Goal: Task Accomplishment & Management: Use online tool/utility

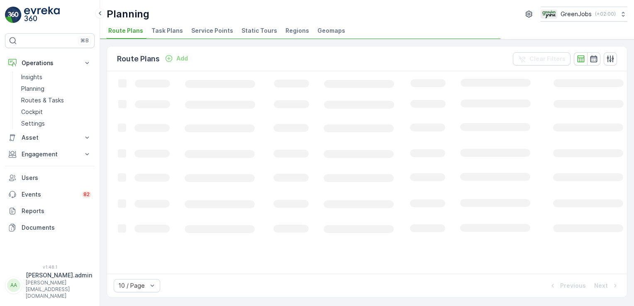
click at [219, 31] on span "Service Points" at bounding box center [212, 31] width 42 height 8
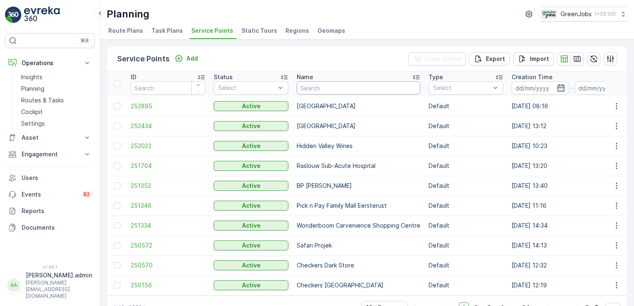
click at [332, 84] on input "text" at bounding box center [359, 87] width 124 height 13
type input "airbus"
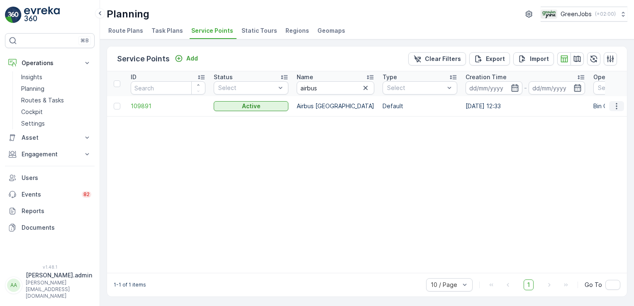
click at [617, 106] on icon "button" at bounding box center [617, 106] width 8 height 8
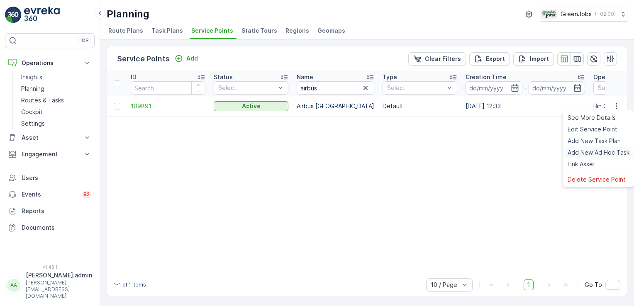
click at [600, 149] on span "Add New Ad Hoc Task" at bounding box center [599, 153] width 62 height 8
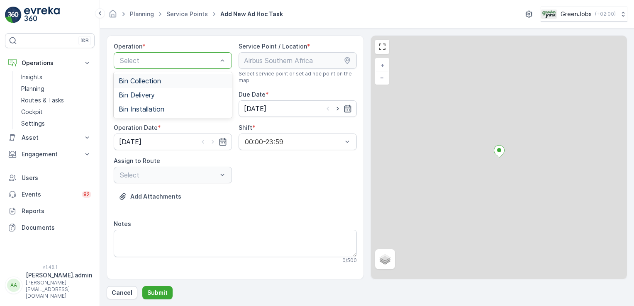
click at [203, 57] on div at bounding box center [168, 60] width 99 height 7
click at [139, 84] on span "Bin Collection" at bounding box center [140, 80] width 42 height 7
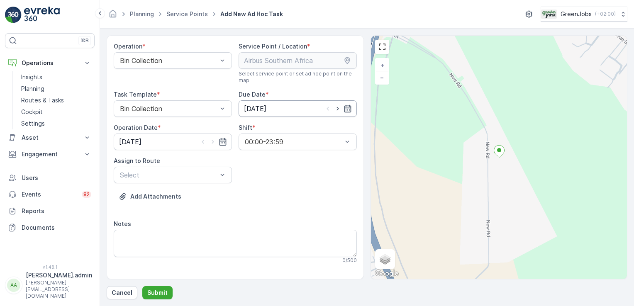
click at [276, 107] on input "[DATE]" at bounding box center [298, 108] width 118 height 17
click at [268, 226] on div "25" at bounding box center [266, 227] width 13 height 13
type input "[DATE]"
click at [136, 139] on input "[DATE]" at bounding box center [173, 142] width 118 height 17
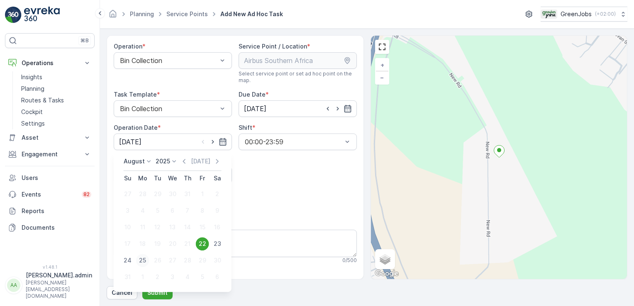
click at [144, 259] on div "25" at bounding box center [142, 260] width 13 height 13
type input "[DATE]"
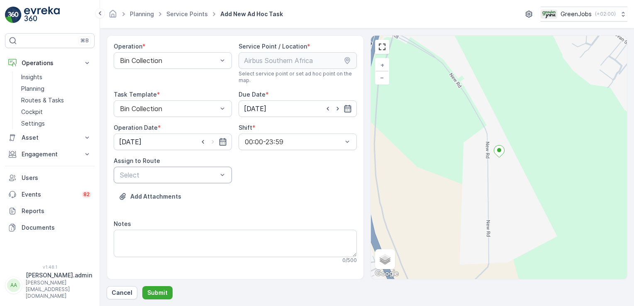
click at [227, 175] on div "Select" at bounding box center [173, 175] width 118 height 17
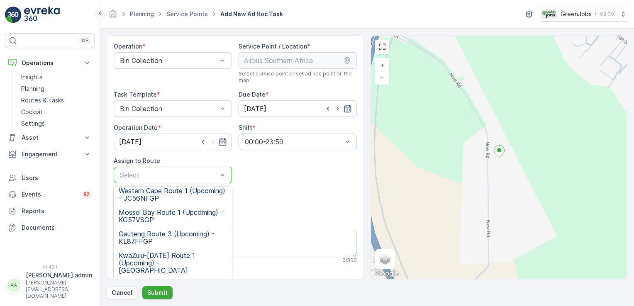
scroll to position [102, 0]
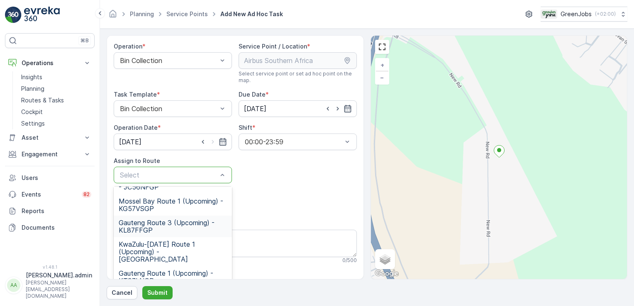
click at [166, 220] on span "Gauteng Route 3 (Upcoming) - KL87FFGP" at bounding box center [173, 226] width 108 height 15
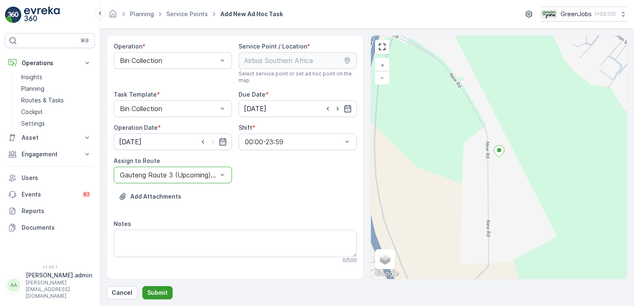
click at [163, 292] on p "Submit" at bounding box center [157, 293] width 20 height 8
